Goal: Browse casually: Explore the website without a specific task or goal

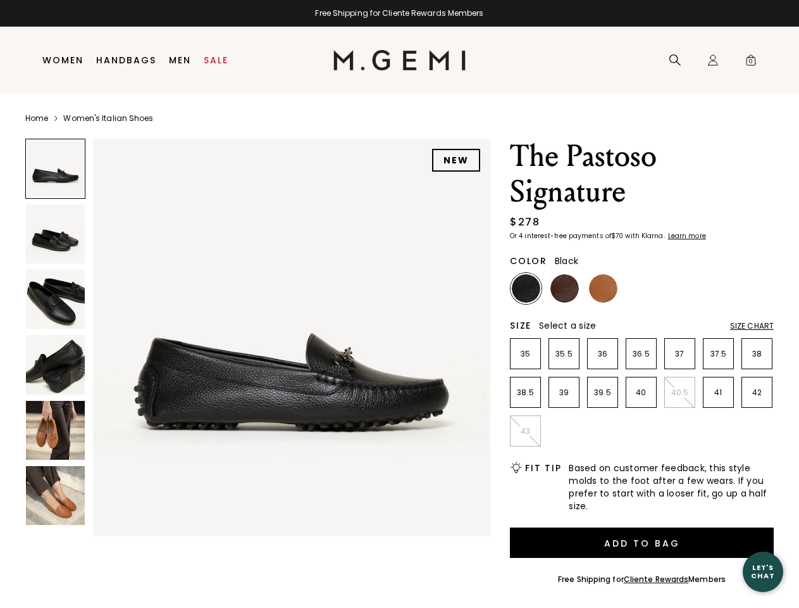
click at [399, 13] on div "Free Shipping for Cliente Rewards Members" at bounding box center [399, 13] width 799 height 10
click at [675, 60] on icon at bounding box center [675, 60] width 13 height 13
click at [713, 60] on div "Icons/20x20/profile@2x Sign In Orders Rewards Refer a Friend Address Book Call …" at bounding box center [713, 60] width 25 height 66
click at [751, 60] on span "0" at bounding box center [751, 62] width 13 height 13
click at [0, 0] on input "text" at bounding box center [0, 0] width 0 height 0
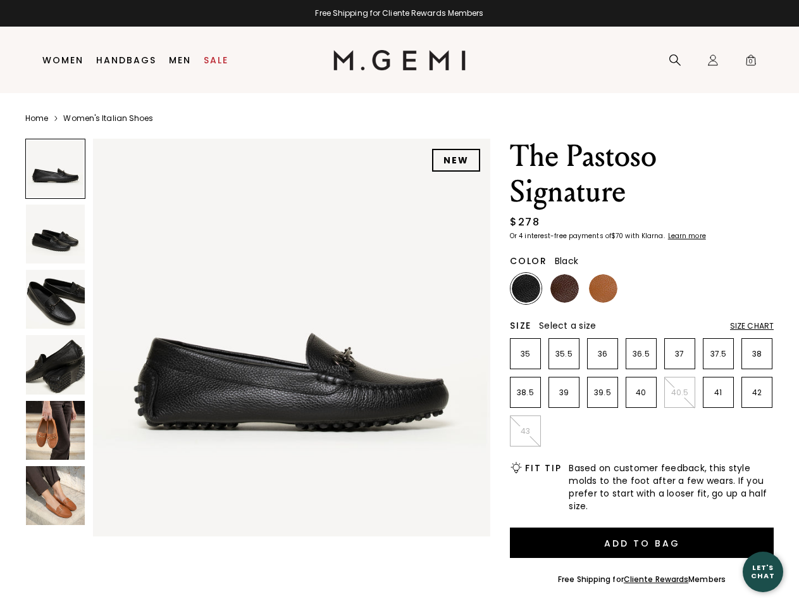
click at [258, 334] on img at bounding box center [291, 337] width 397 height 397
click at [0, 0] on div "Search" at bounding box center [0, 0] width 0 height 0
click at [55, 234] on img at bounding box center [55, 233] width 59 height 59
click at [55, 299] on img at bounding box center [55, 299] width 59 height 59
click at [55, 364] on img at bounding box center [55, 364] width 59 height 59
